Goal: Task Accomplishment & Management: Manage account settings

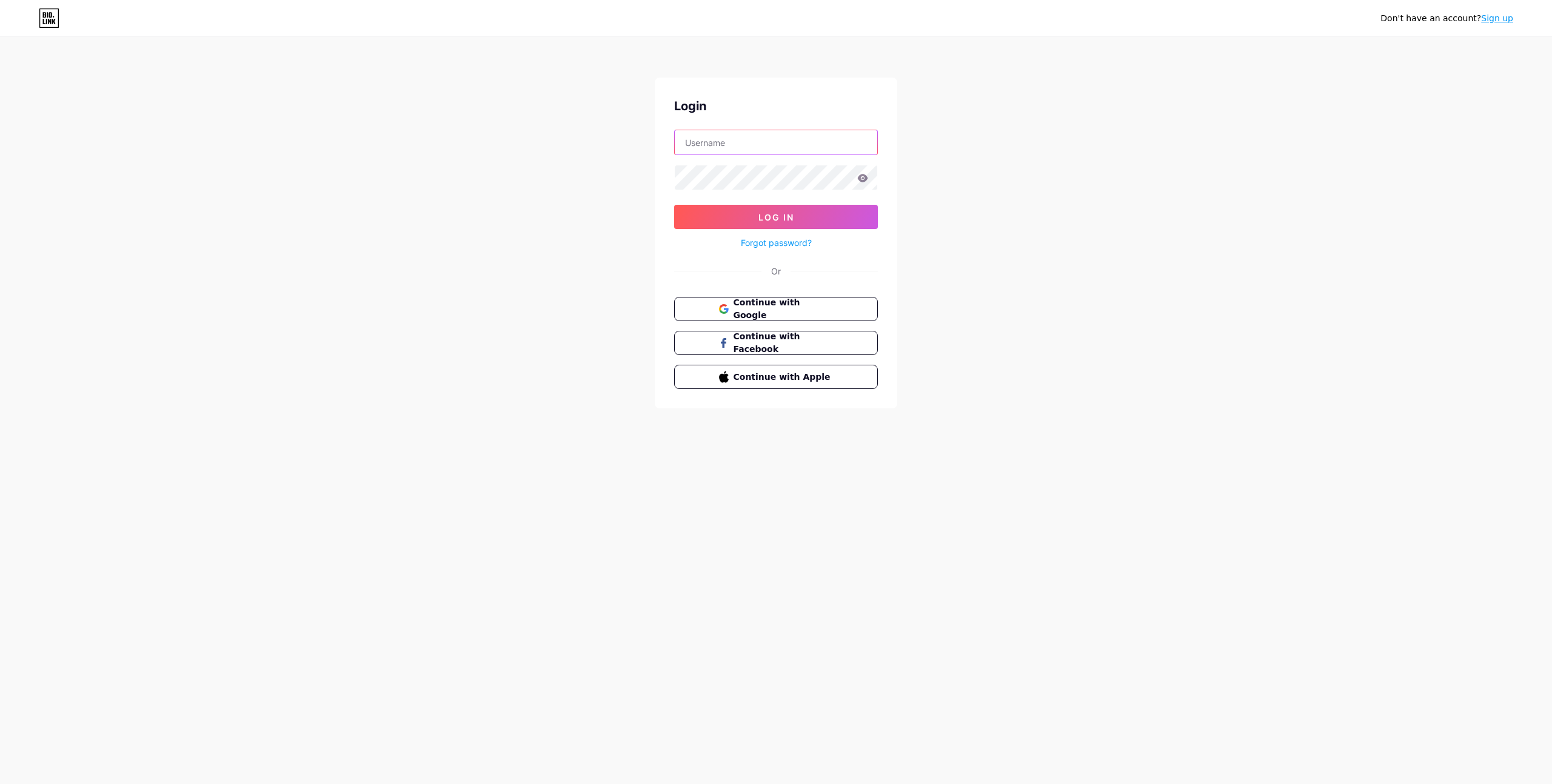
click at [724, 141] on input "text" at bounding box center [776, 142] width 202 height 24
type input "dimitrov.mob@gmail.com"
click at [781, 210] on button "Log In" at bounding box center [775, 217] width 203 height 24
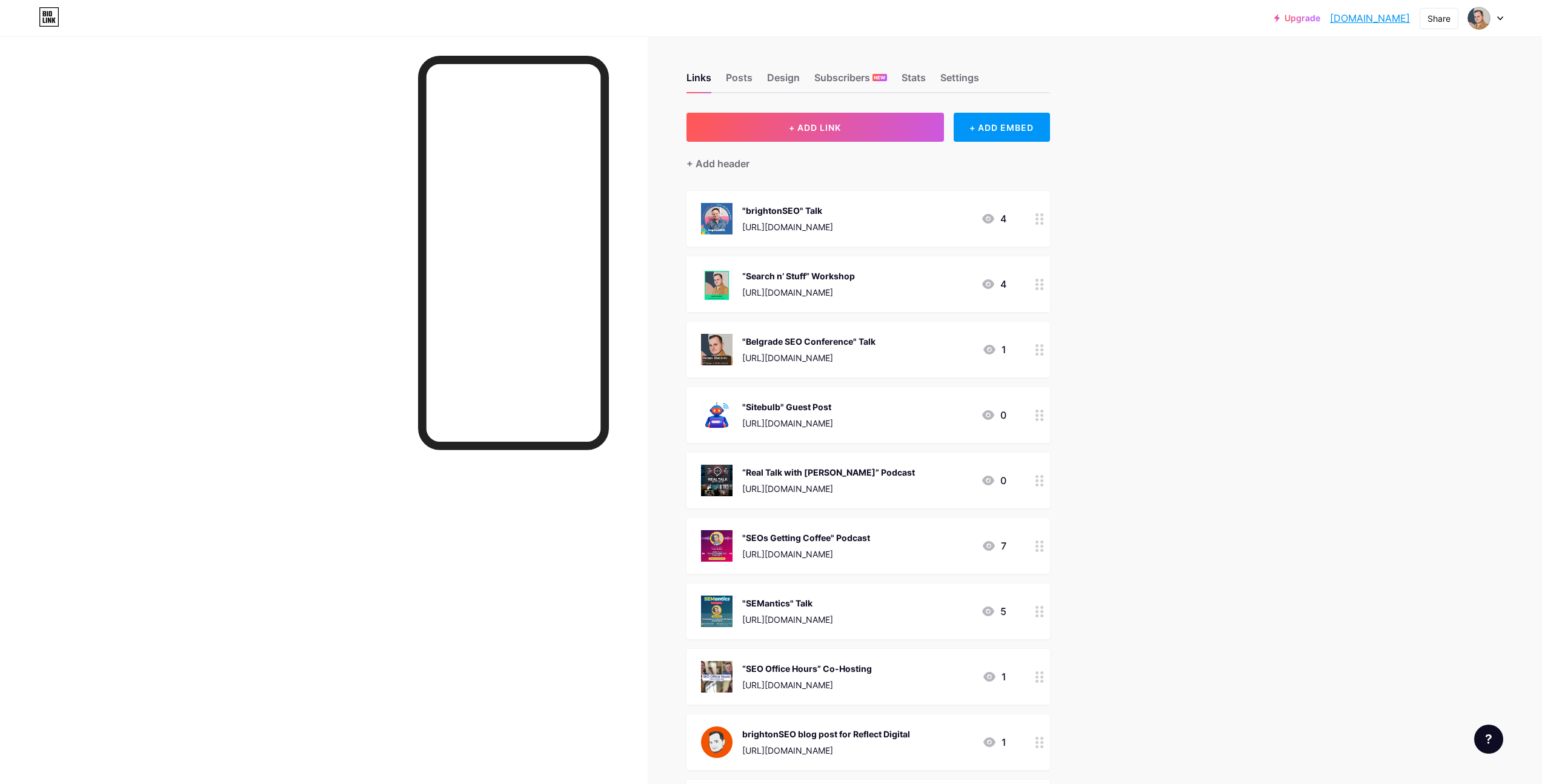
click at [716, 284] on img at bounding box center [717, 285] width 32 height 32
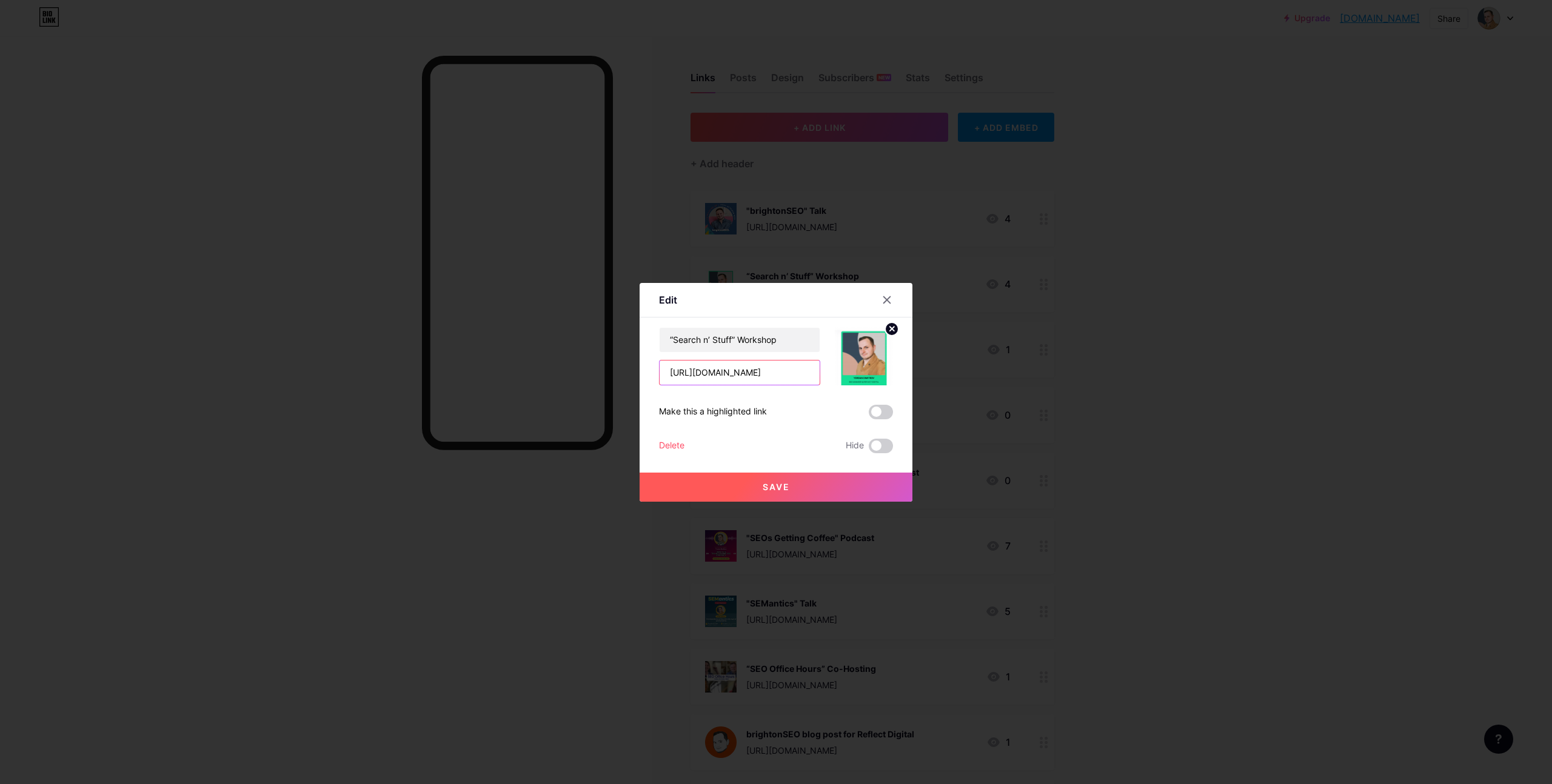
click at [775, 363] on input "[URL][DOMAIN_NAME]" at bounding box center [739, 373] width 160 height 24
click at [888, 332] on circle at bounding box center [891, 329] width 13 height 13
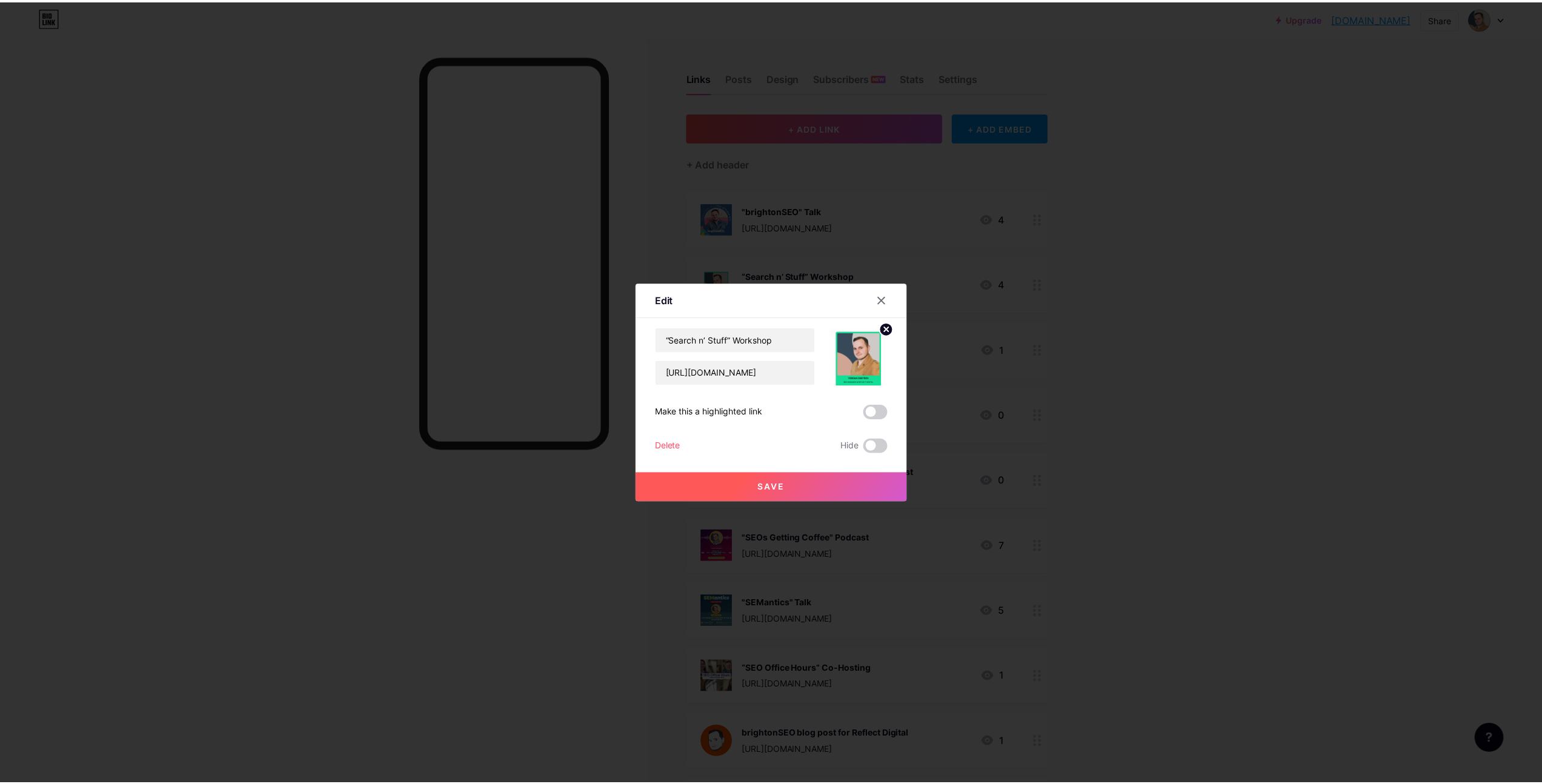
scroll to position [0, 0]
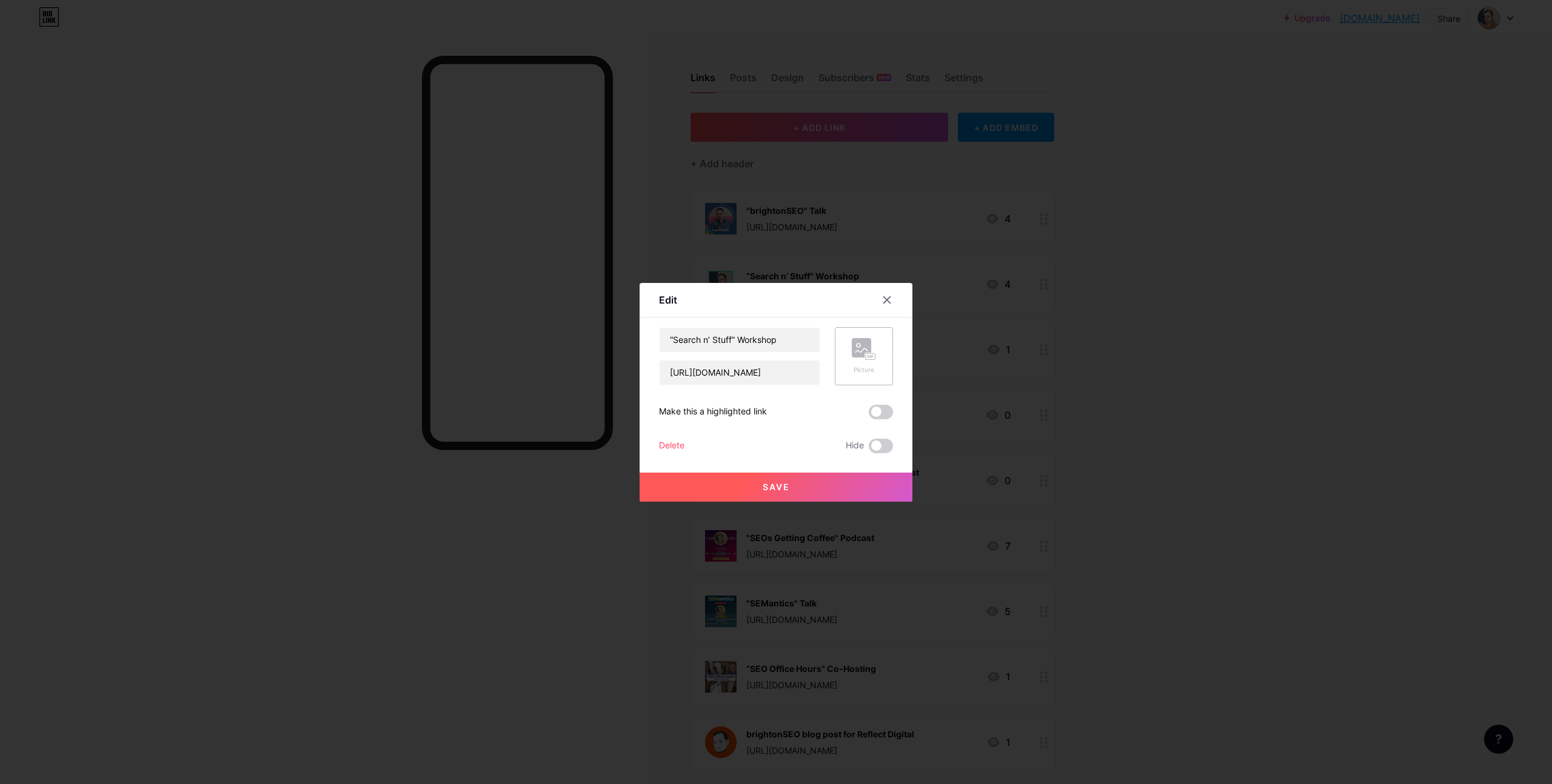
click at [875, 348] on div "Picture" at bounding box center [864, 356] width 58 height 58
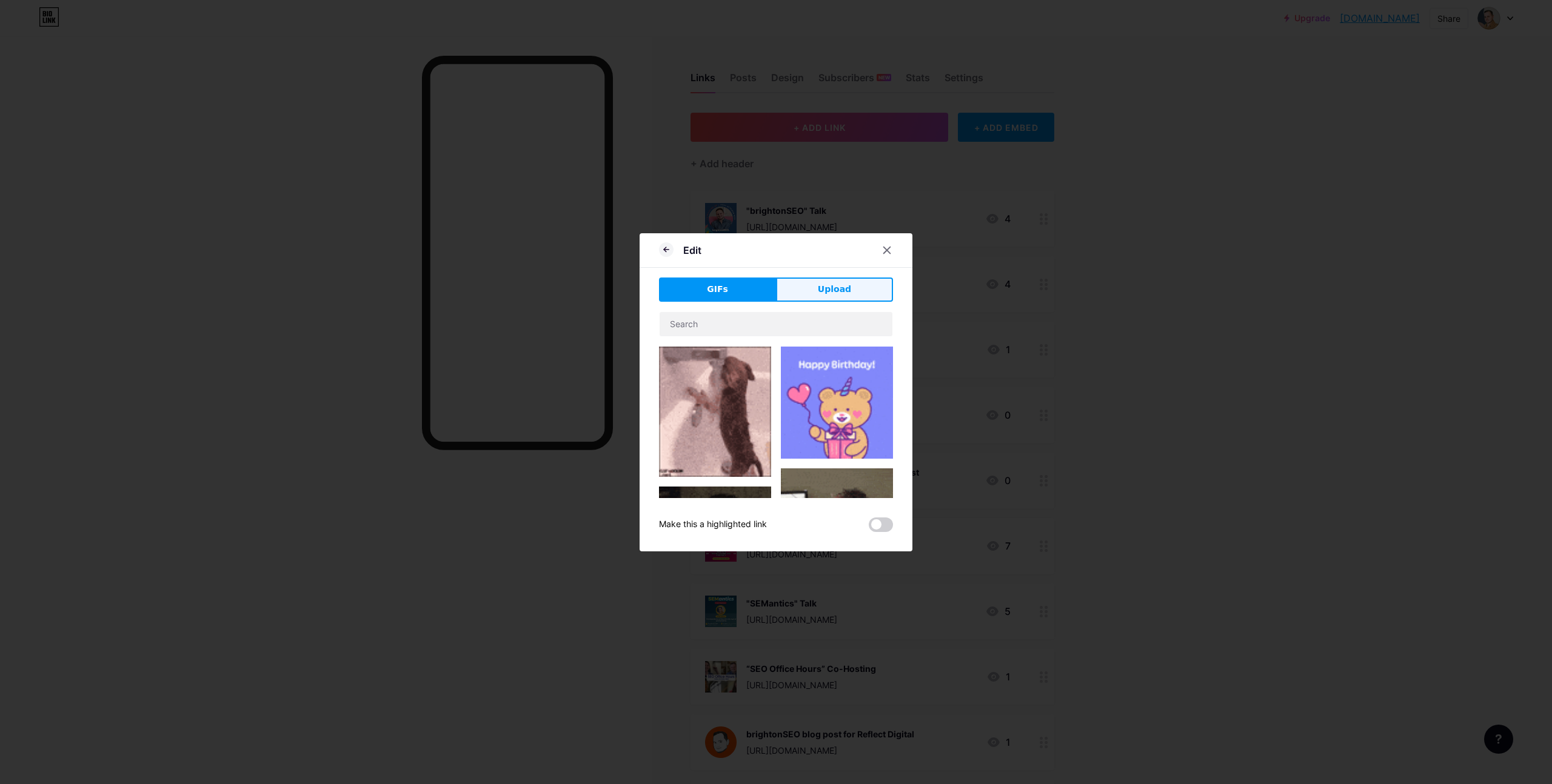
click at [825, 283] on span "Upload" at bounding box center [834, 289] width 34 height 13
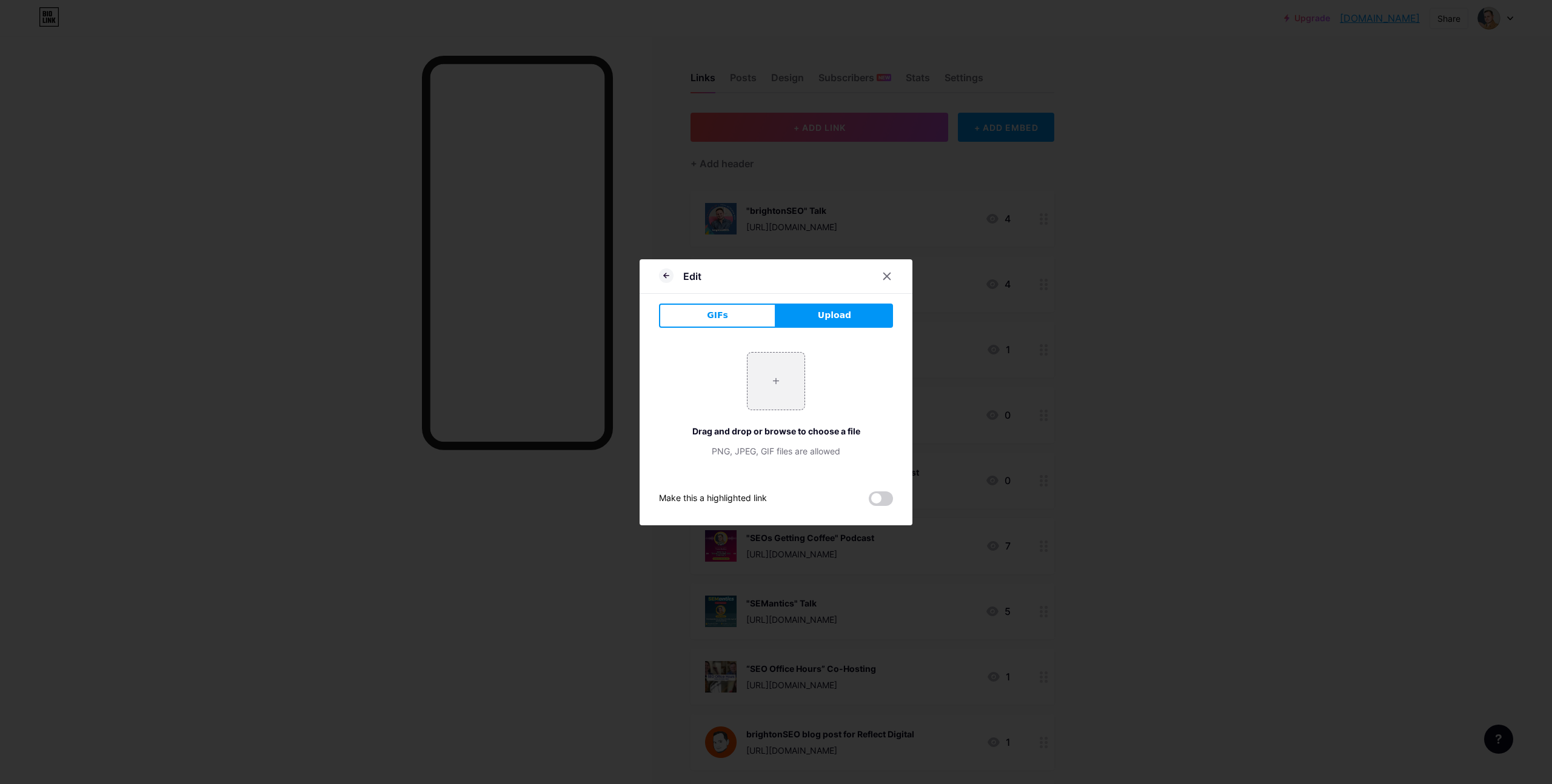
click at [818, 327] on div "GIFs Upload Content YouTube Play YouTube video without leaving your page. ADD V…" at bounding box center [776, 405] width 234 height 202
click at [782, 361] on input "file" at bounding box center [775, 380] width 57 height 57
type input "C:\fakepath\Yordan Dimitrov - Search n Stuff Conference.png"
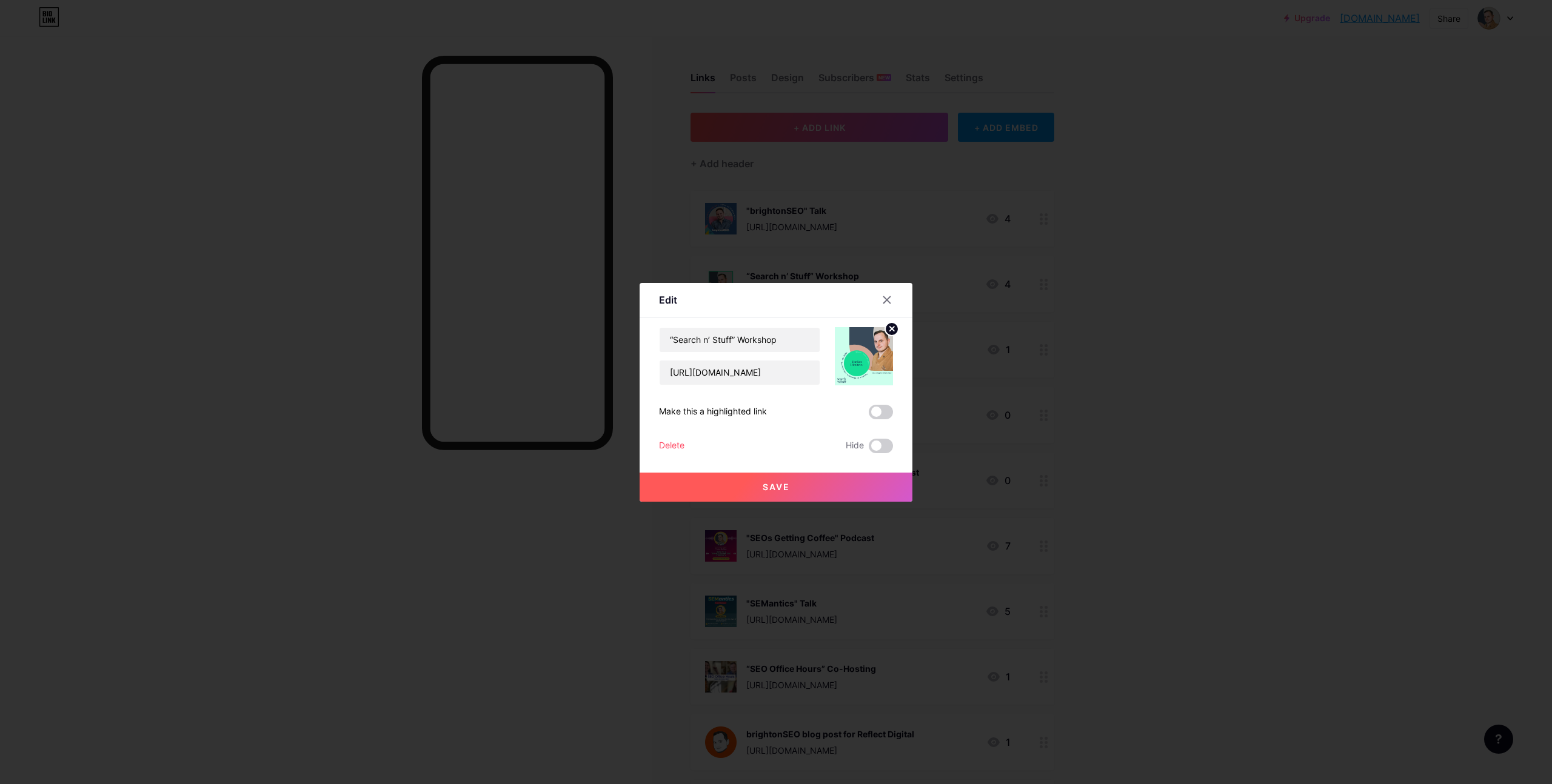
click at [854, 472] on button "Save" at bounding box center [775, 486] width 273 height 29
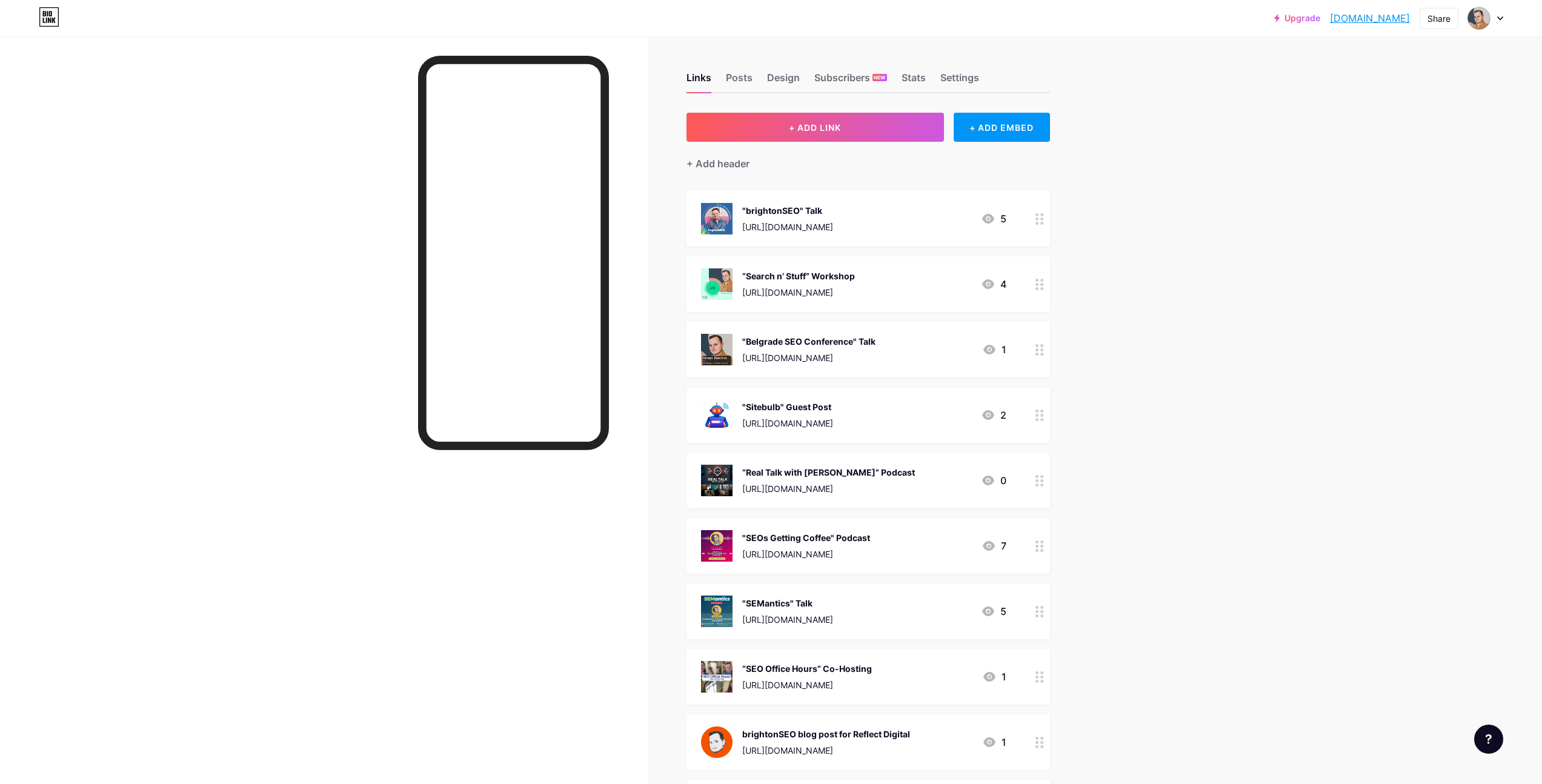
click at [726, 355] on img at bounding box center [717, 349] width 32 height 32
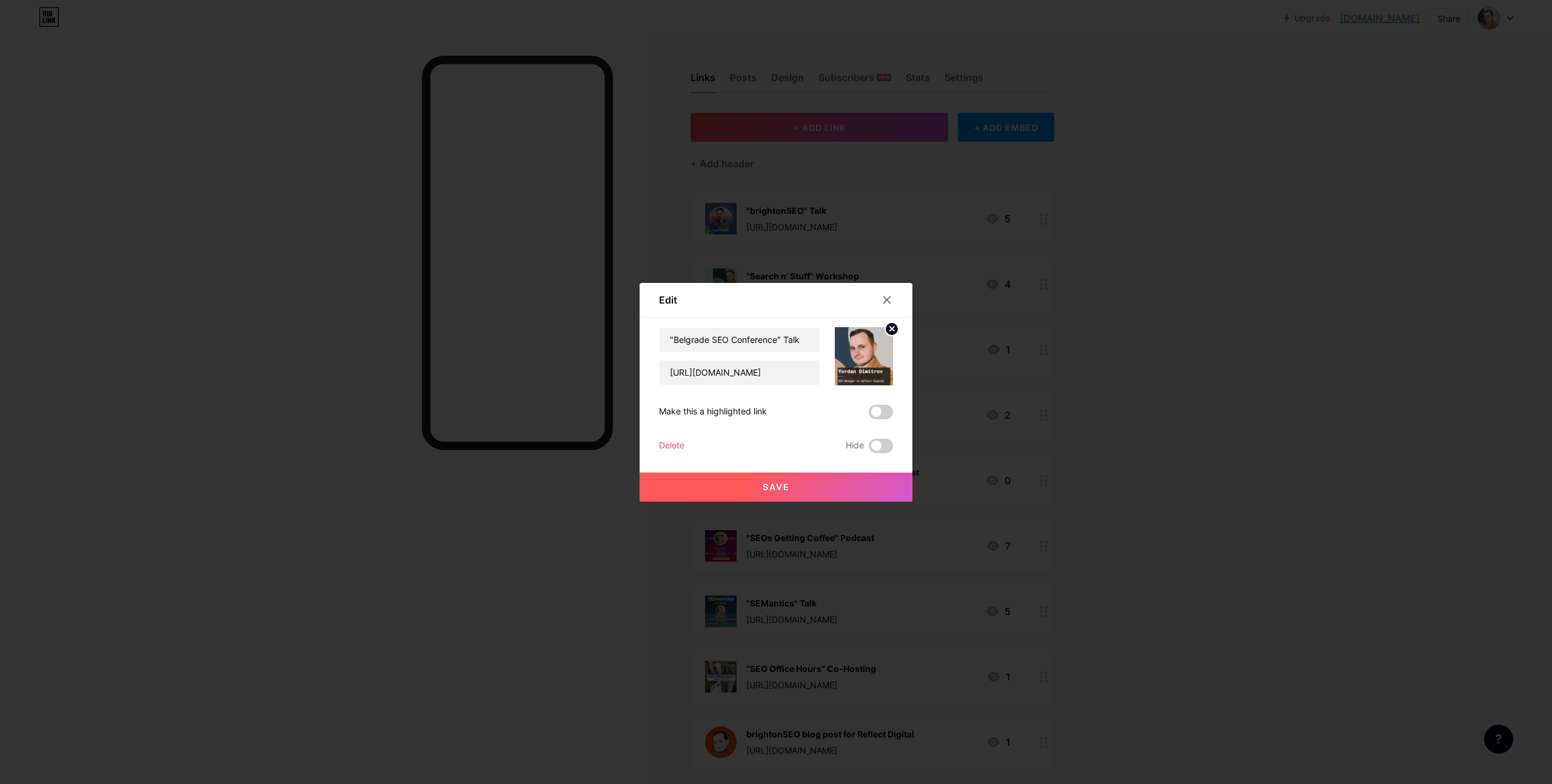
click at [887, 334] on circle at bounding box center [891, 329] width 13 height 13
click at [872, 356] on icon at bounding box center [873, 356] width 2 height 3
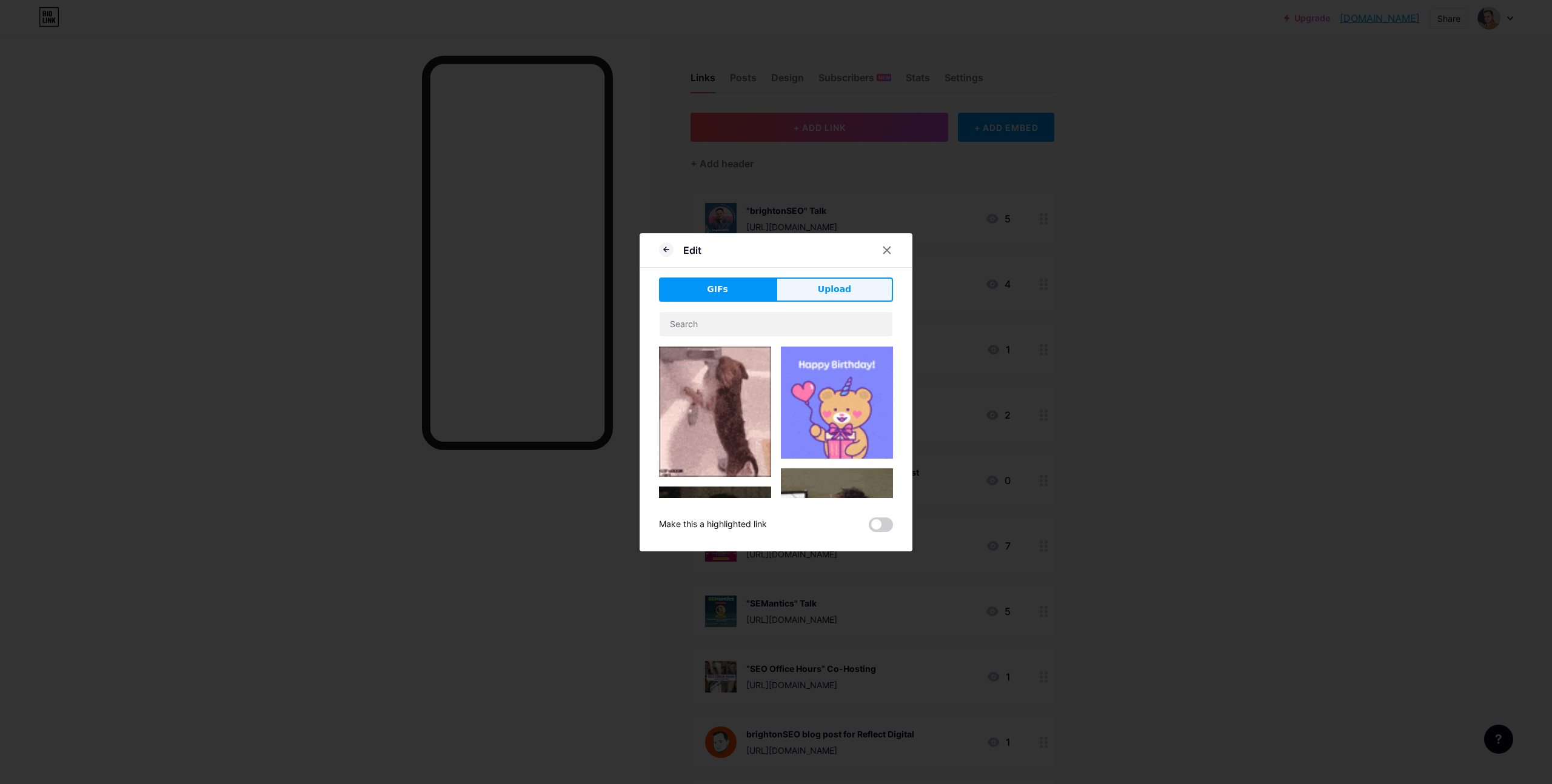
click at [811, 288] on button "Upload" at bounding box center [834, 289] width 117 height 24
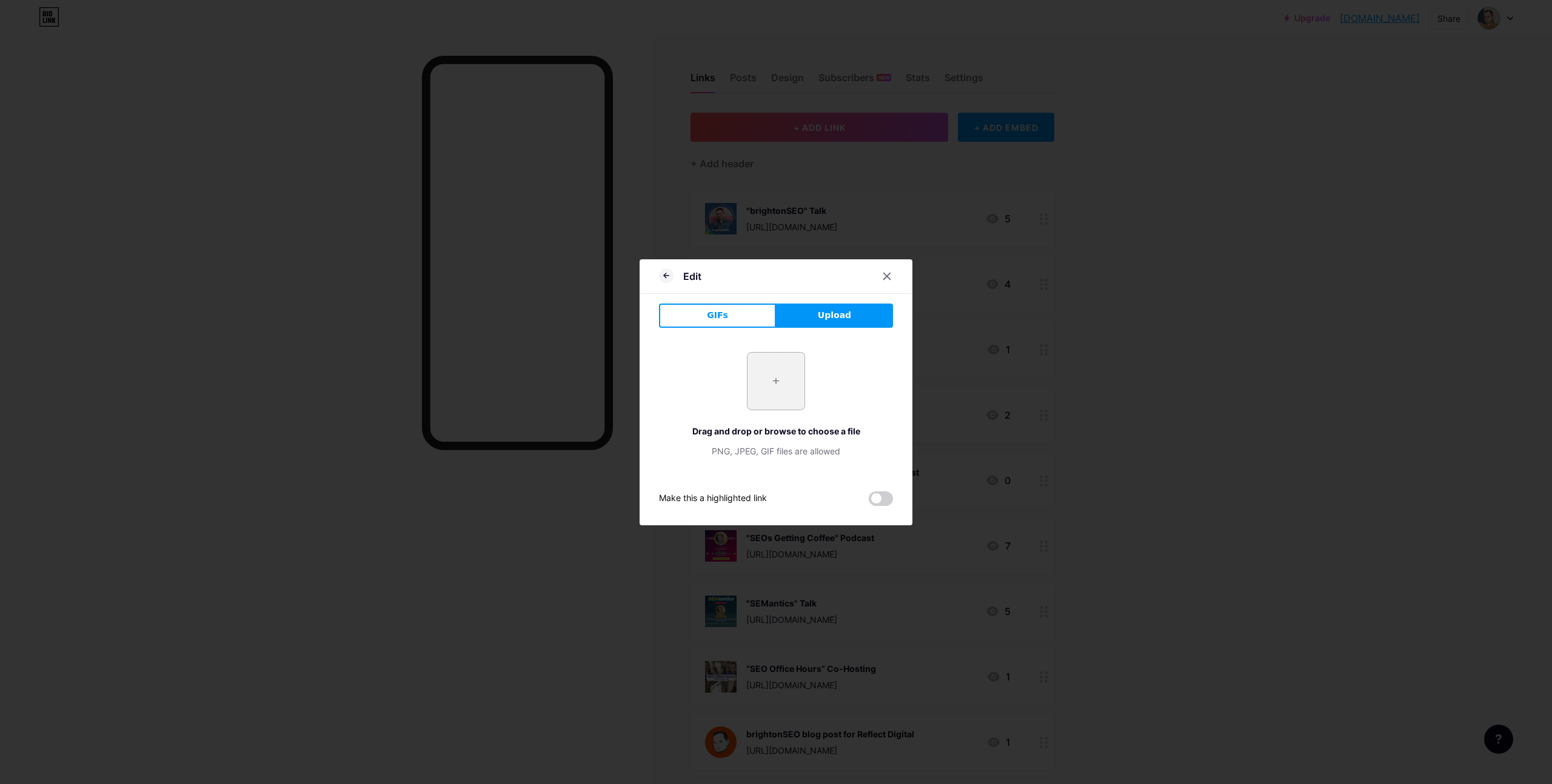
click at [785, 389] on input "file" at bounding box center [775, 380] width 57 height 57
type input "C:\fakepath\Yordan Dimitrov.png"
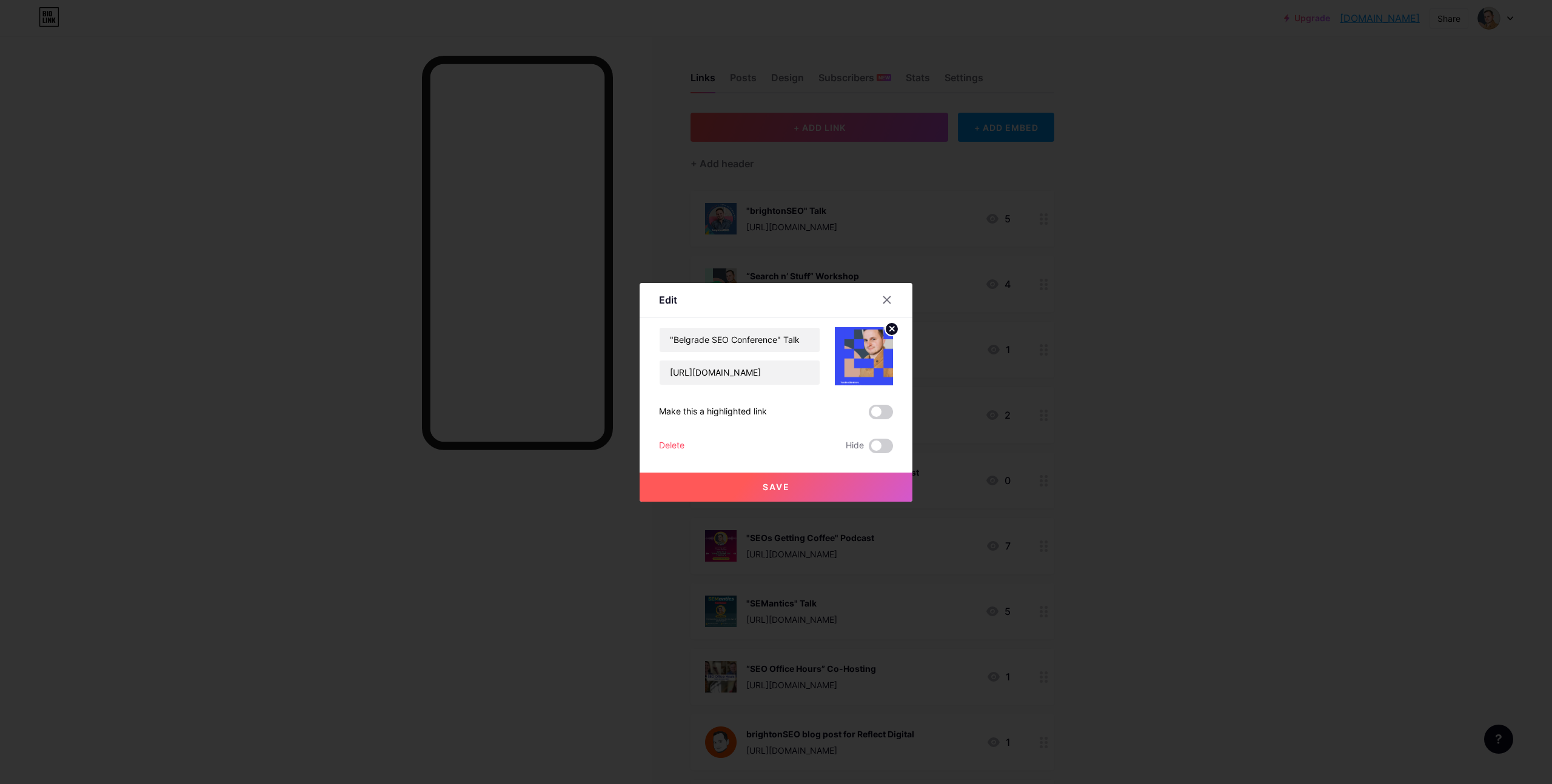
click at [843, 493] on button "Save" at bounding box center [775, 486] width 273 height 29
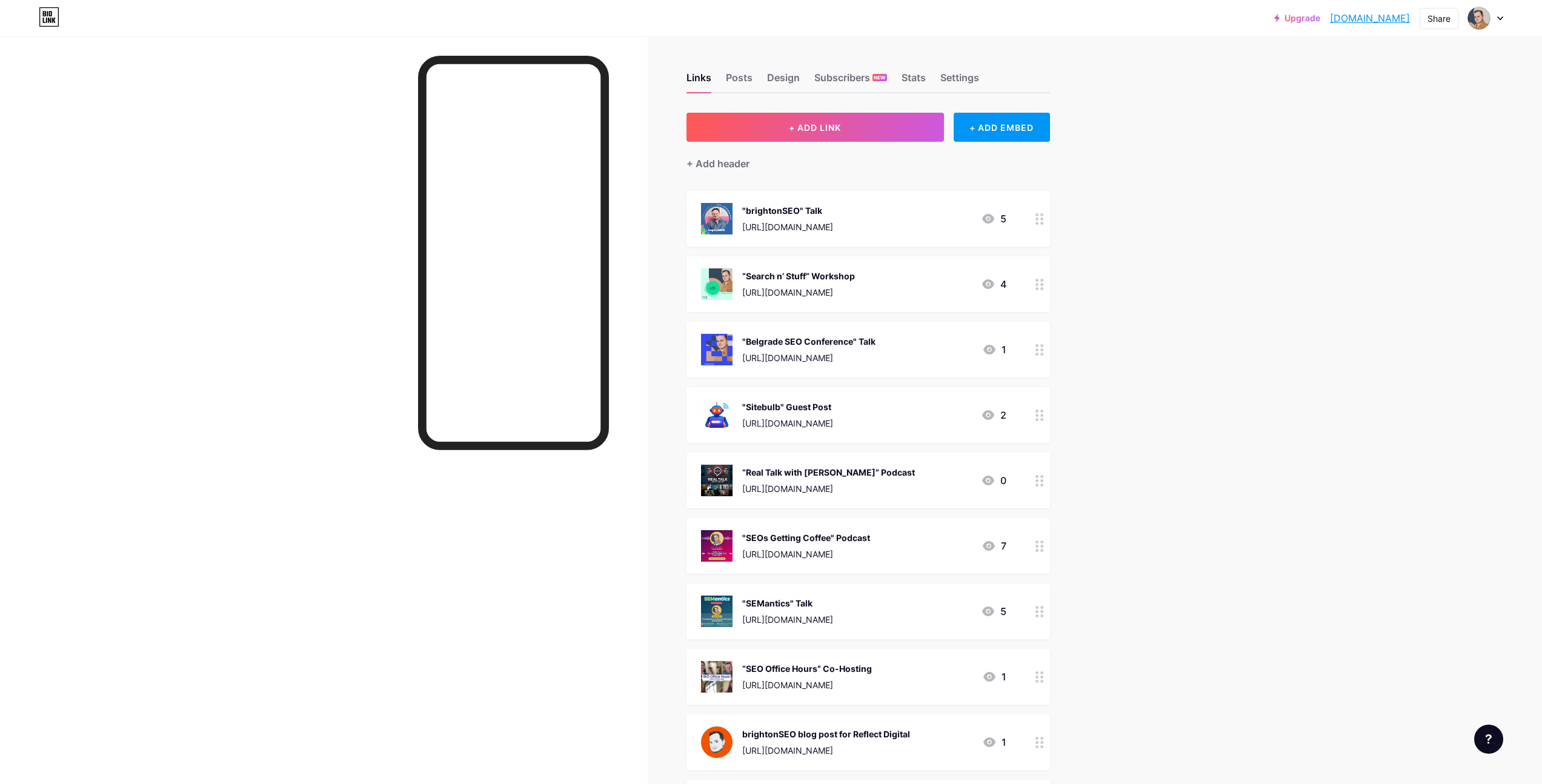
click at [716, 346] on img at bounding box center [717, 349] width 32 height 32
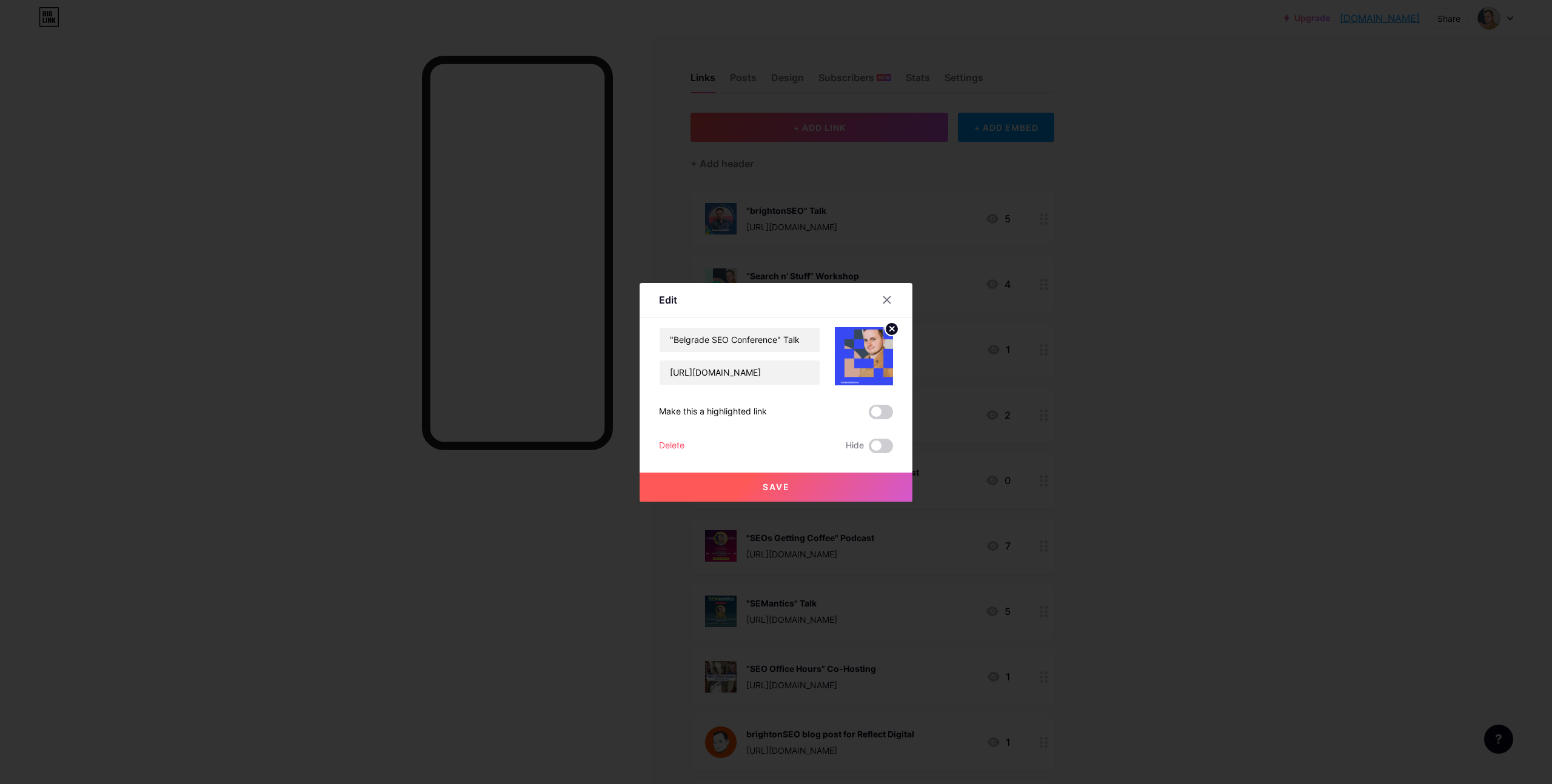
click at [888, 332] on circle at bounding box center [891, 329] width 13 height 13
click at [869, 358] on rect at bounding box center [871, 356] width 9 height 6
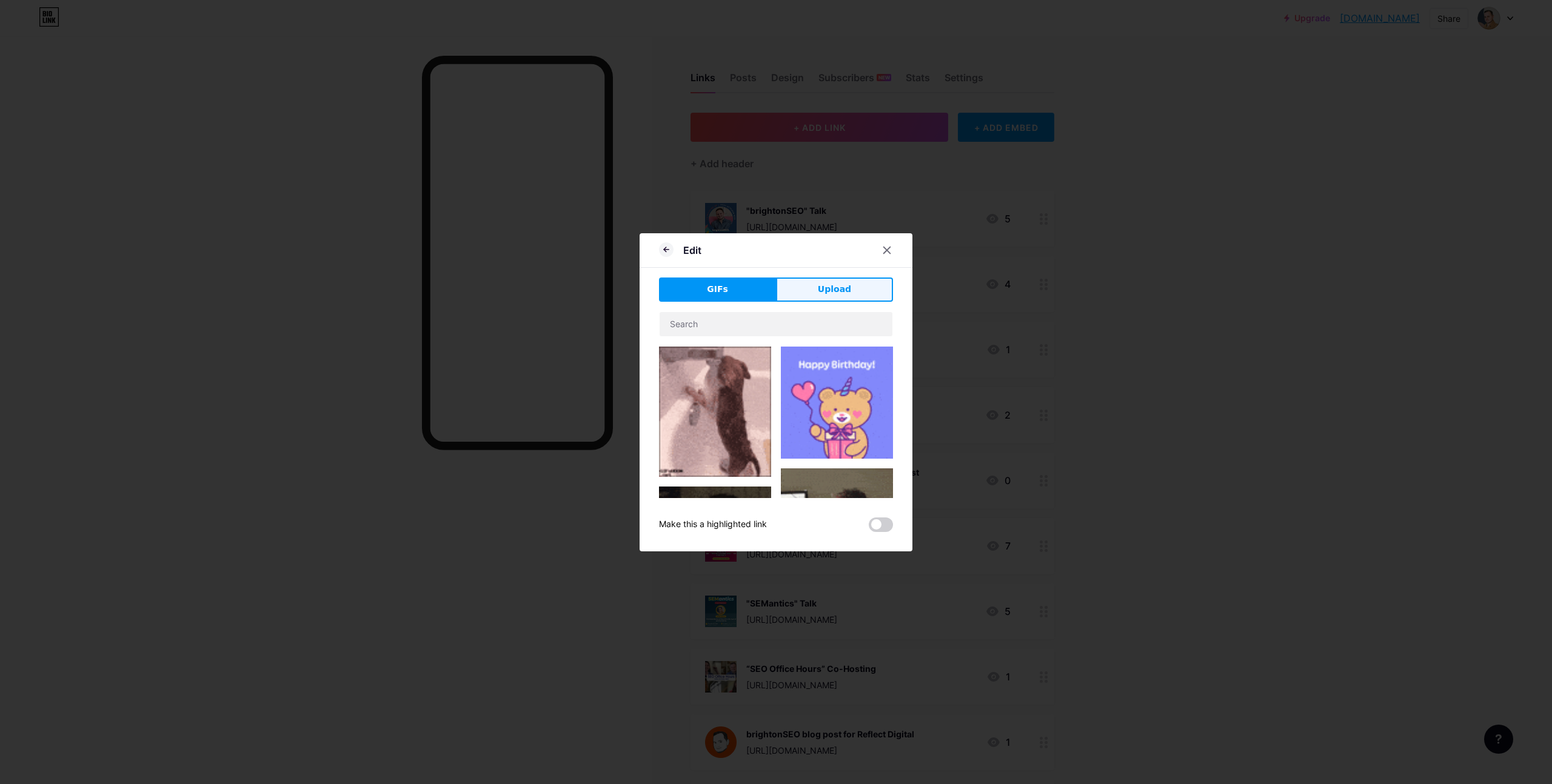
click at [828, 279] on button "Upload" at bounding box center [834, 289] width 117 height 24
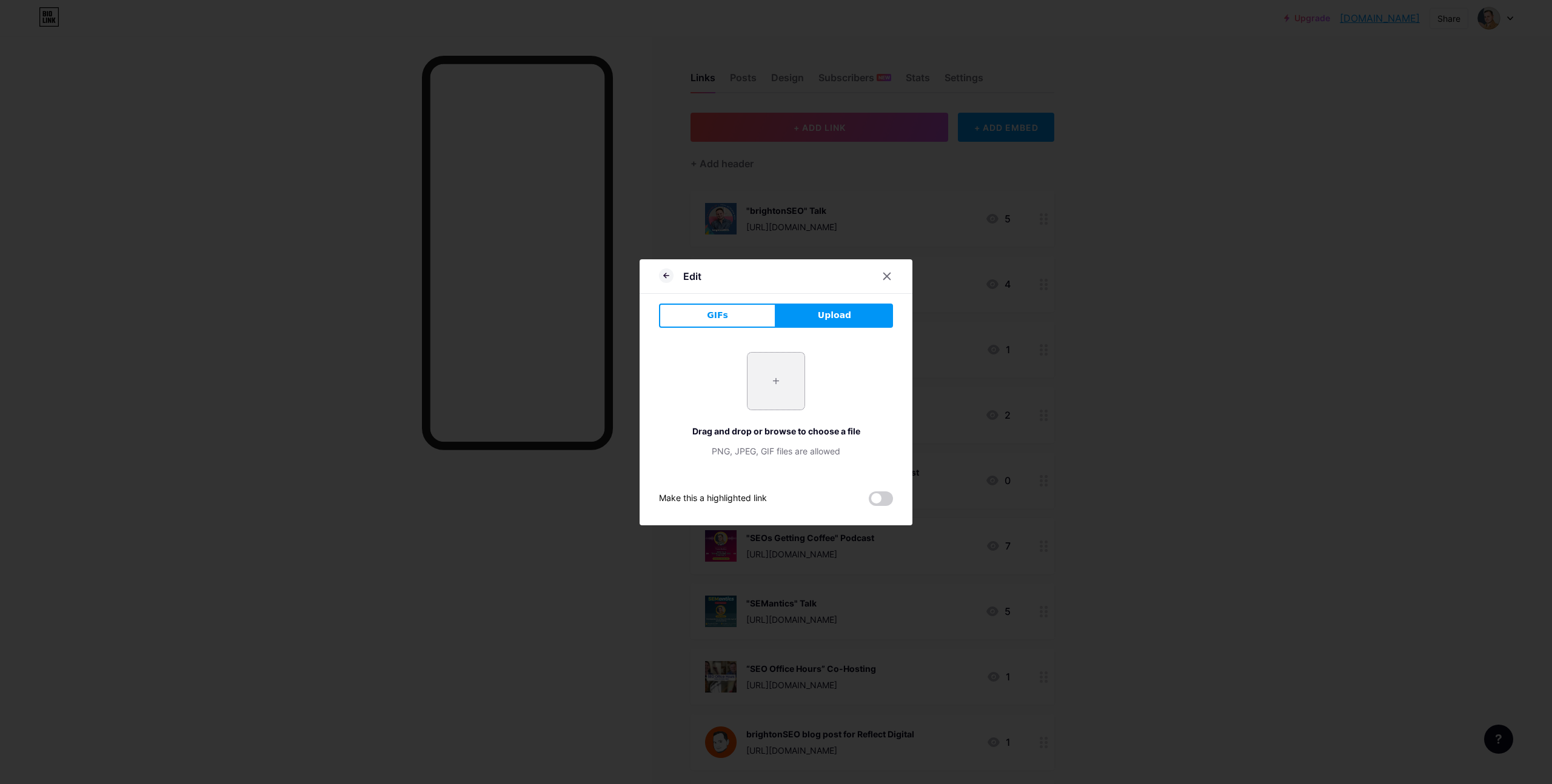
click at [769, 386] on input "file" at bounding box center [775, 380] width 57 height 57
type input "C:\fakepath\Yordan Dimitrov - Belgrade SEO Conference.png"
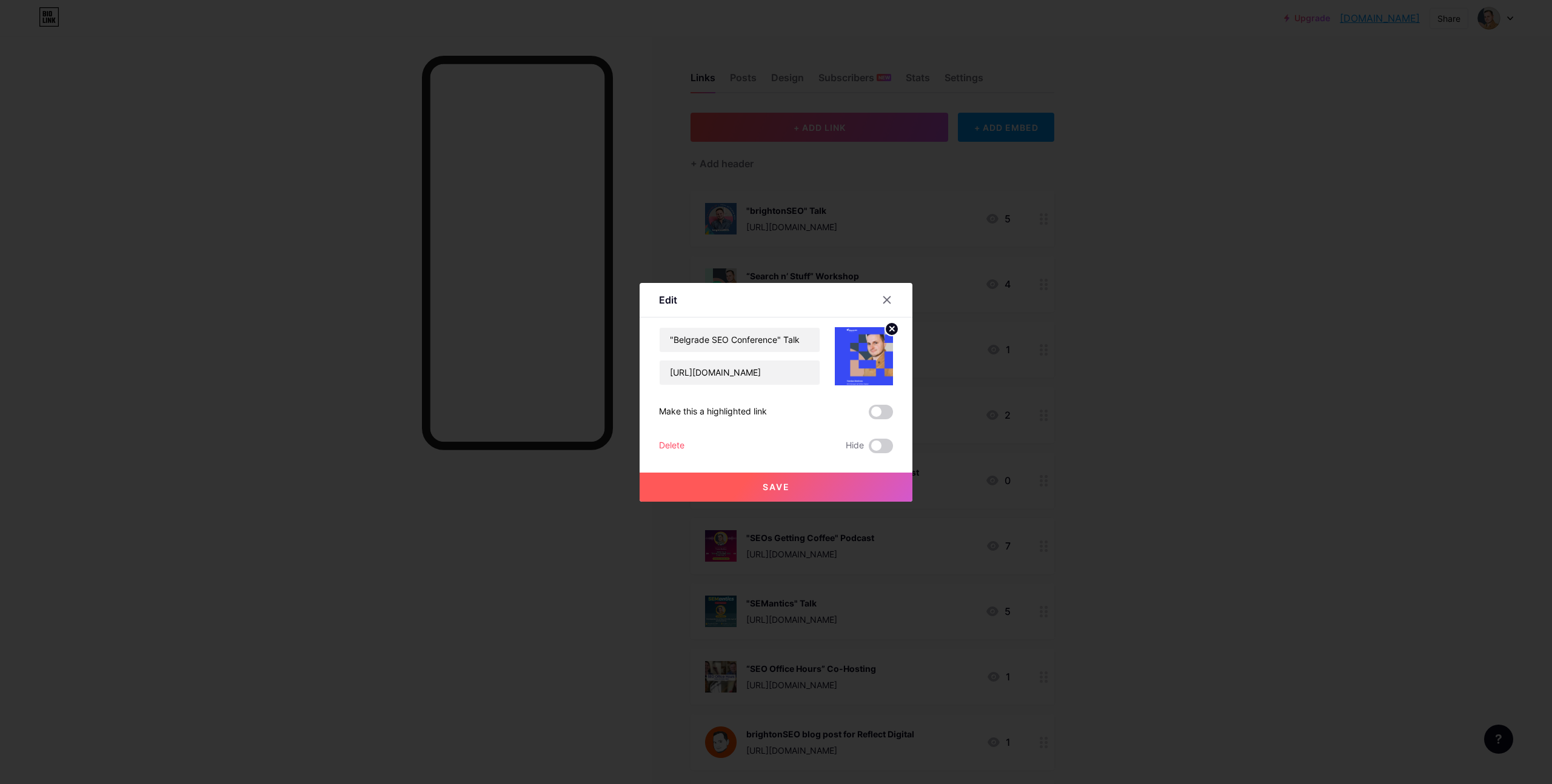
click at [1284, 333] on div at bounding box center [776, 392] width 1552 height 784
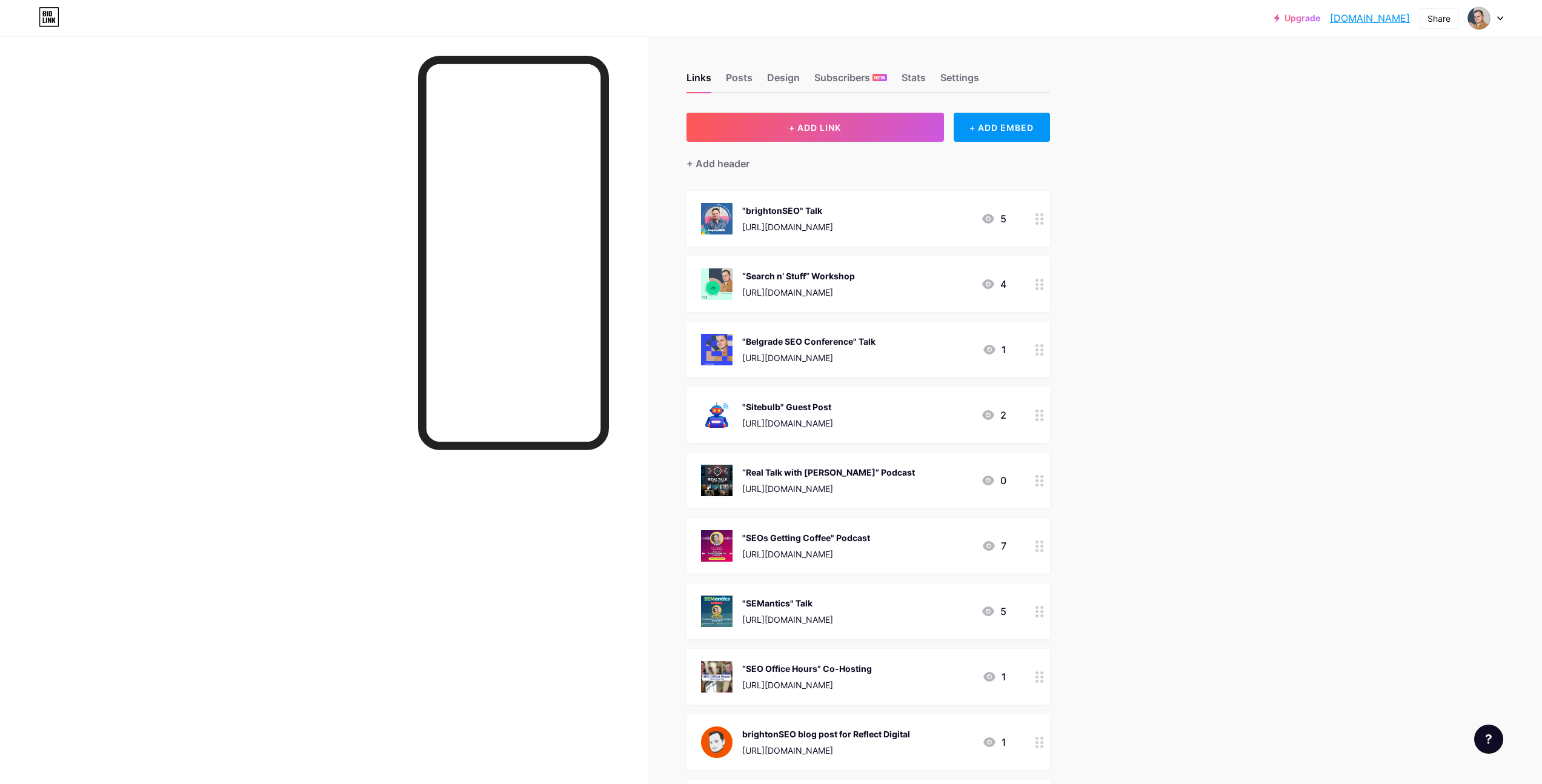
click at [716, 349] on img at bounding box center [717, 349] width 32 height 32
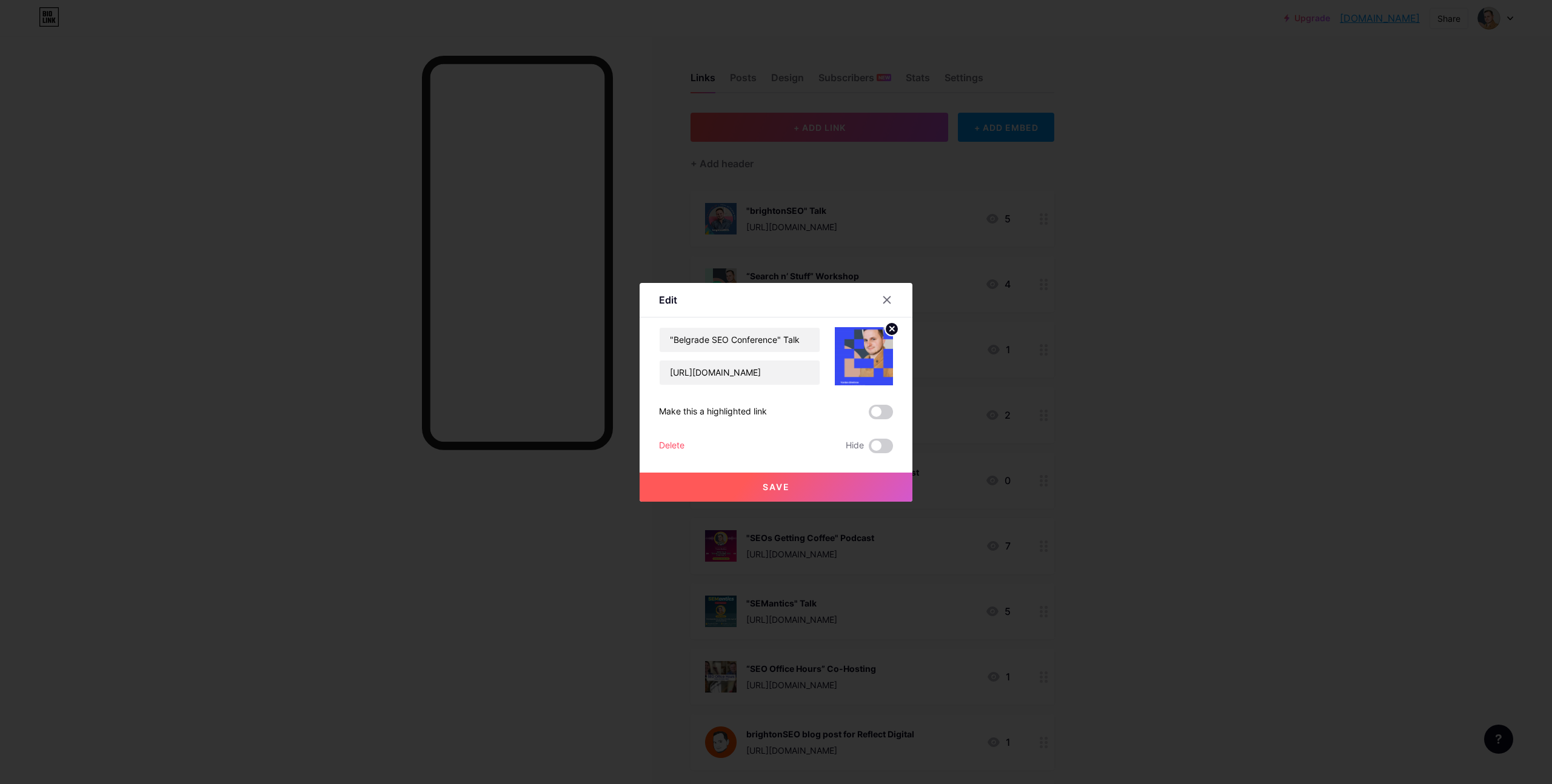
click at [885, 332] on circle at bounding box center [891, 329] width 13 height 13
click at [872, 352] on div "Picture" at bounding box center [864, 356] width 58 height 58
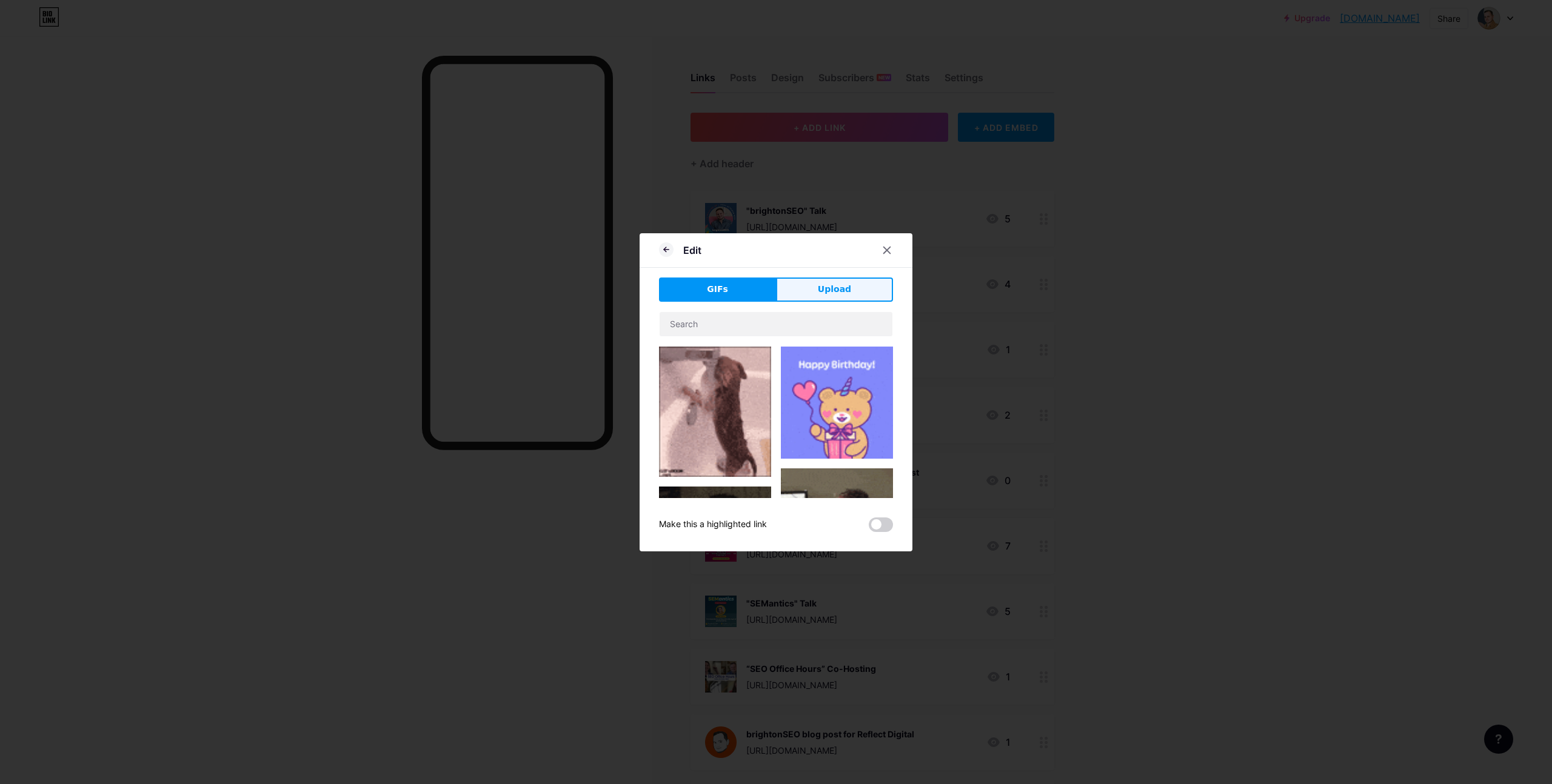
click at [848, 298] on button "Upload" at bounding box center [834, 289] width 117 height 24
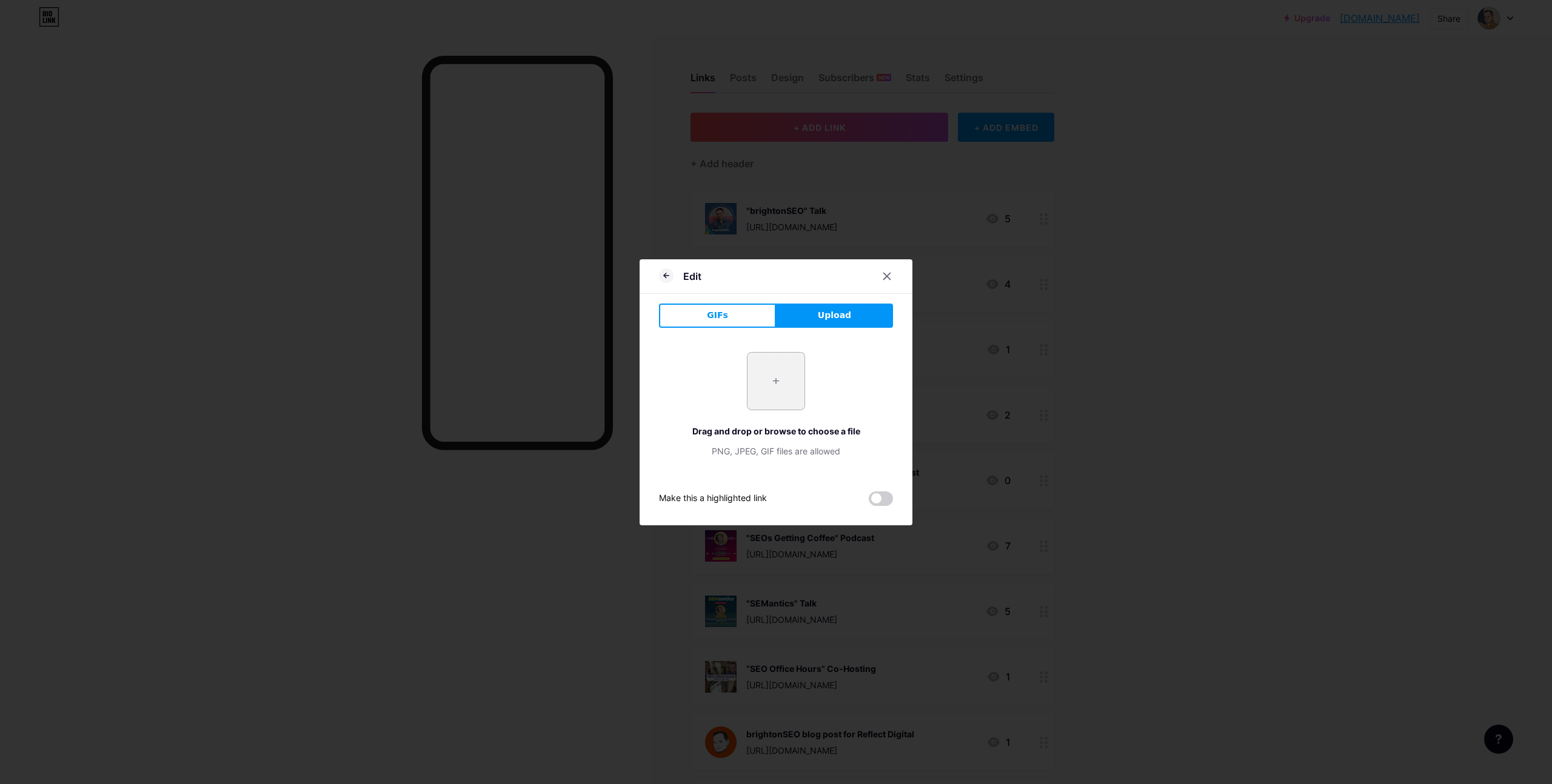
click at [781, 369] on input "file" at bounding box center [775, 380] width 57 height 57
type input "C:\fakepath\Yordan Dimitrov - Belgrade SEO Conference.png"
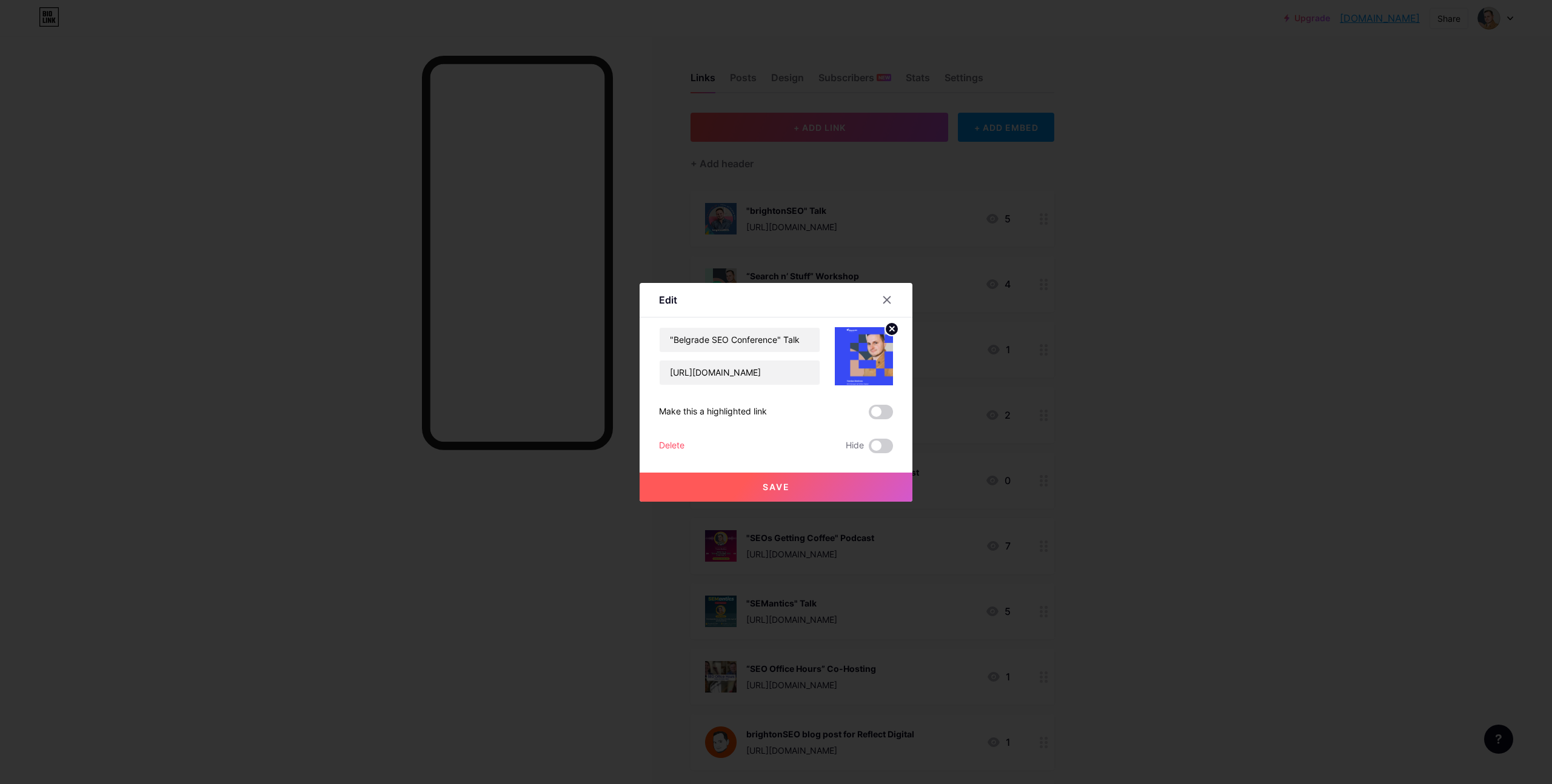
click at [813, 480] on button "Save" at bounding box center [775, 486] width 273 height 29
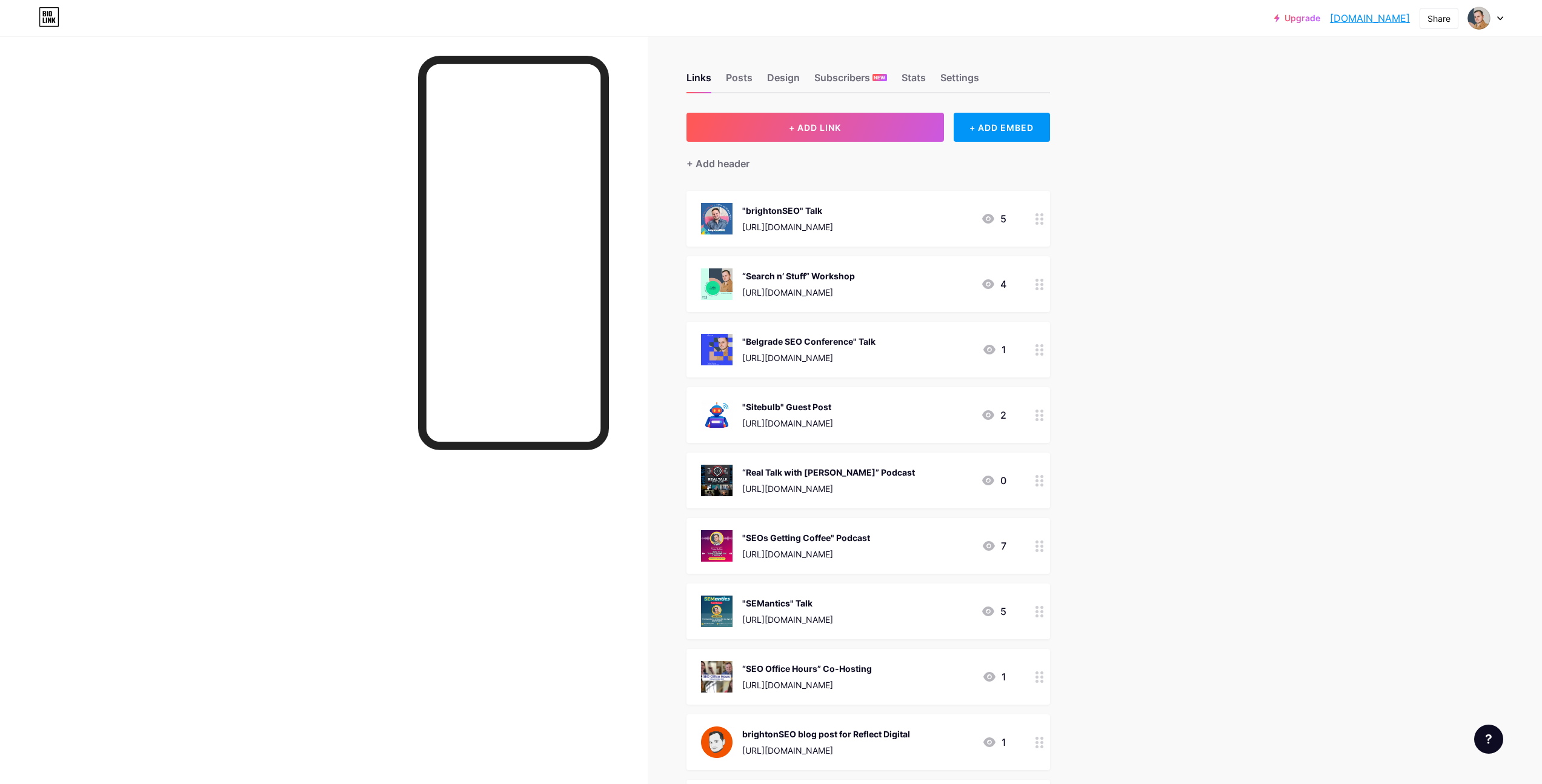
click at [1233, 390] on div "Upgrade yordan.bio.link... yordan.bio.link Share Switch accounts Yordan Dimitro…" at bounding box center [771, 662] width 1542 height 1325
